Goal: Communication & Community: Connect with others

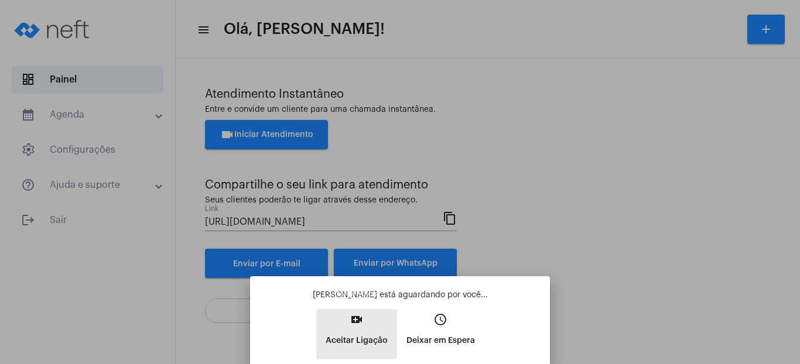
click at [354, 325] on mat-icon "video_call" at bounding box center [357, 320] width 14 height 14
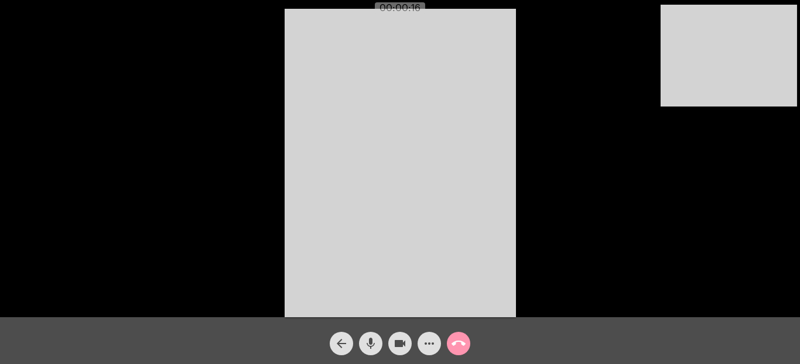
click at [449, 131] on video at bounding box center [400, 163] width 231 height 309
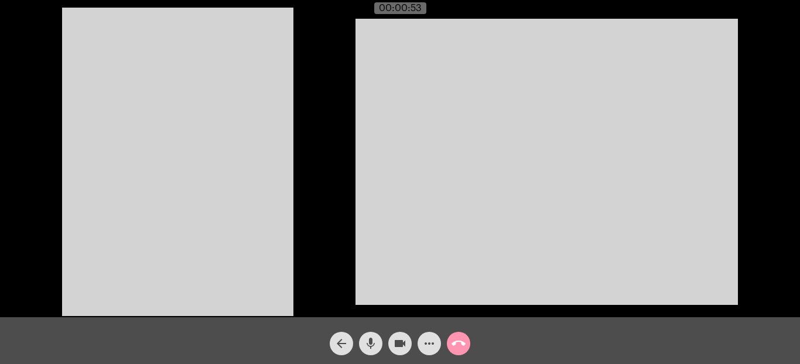
click at [400, 350] on mat-icon "videocam" at bounding box center [400, 344] width 14 height 14
click at [401, 350] on mat-icon "videocam_off" at bounding box center [400, 344] width 14 height 14
click at [453, 347] on mat-icon "call_end" at bounding box center [459, 344] width 14 height 14
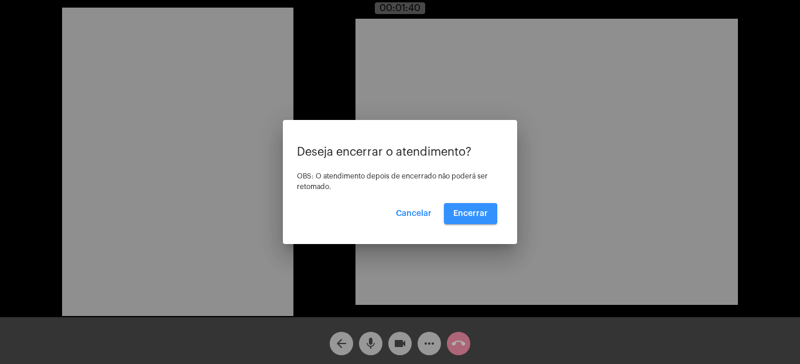
click at [468, 214] on span "Encerrar" at bounding box center [471, 214] width 35 height 8
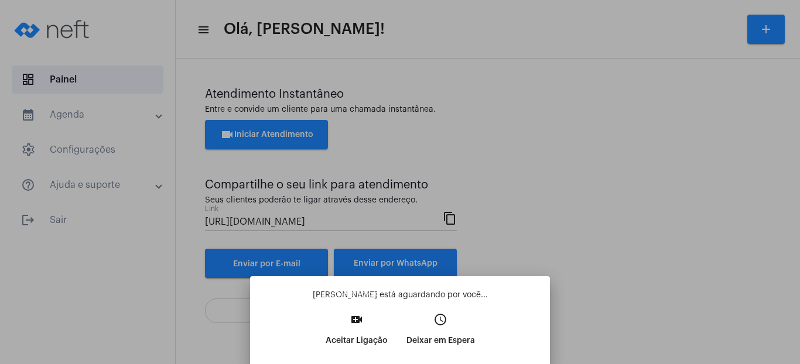
click at [354, 323] on mat-icon "video_call" at bounding box center [357, 320] width 14 height 14
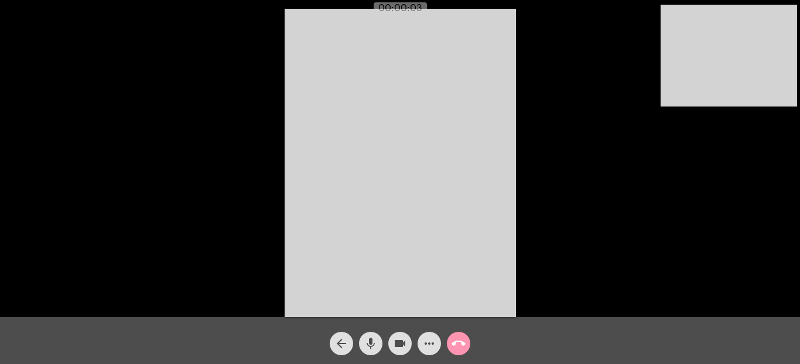
click at [399, 90] on video at bounding box center [400, 163] width 231 height 309
